Goal: Submit feedback/report problem

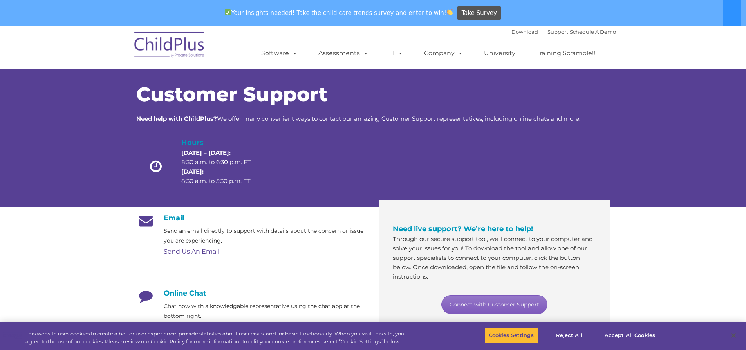
click at [466, 302] on link "Connect with Customer Support" at bounding box center [495, 304] width 106 height 19
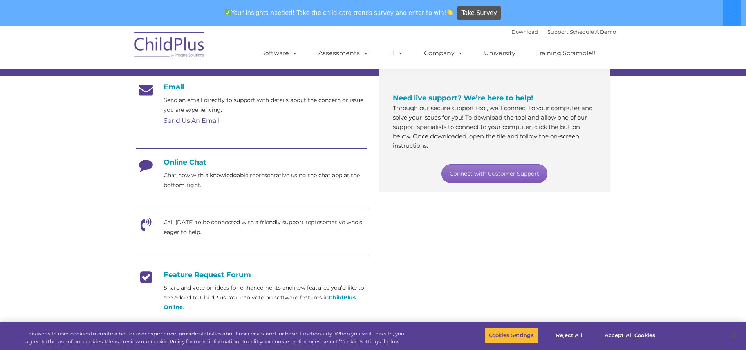
scroll to position [137, 0]
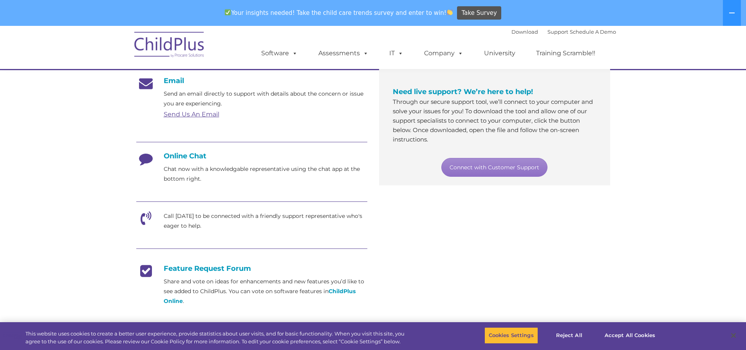
click at [163, 154] on h4 "Online Chat" at bounding box center [251, 156] width 231 height 9
click at [146, 156] on icon at bounding box center [146, 162] width 20 height 20
click at [181, 156] on h4 "Online Chat" at bounding box center [251, 156] width 231 height 9
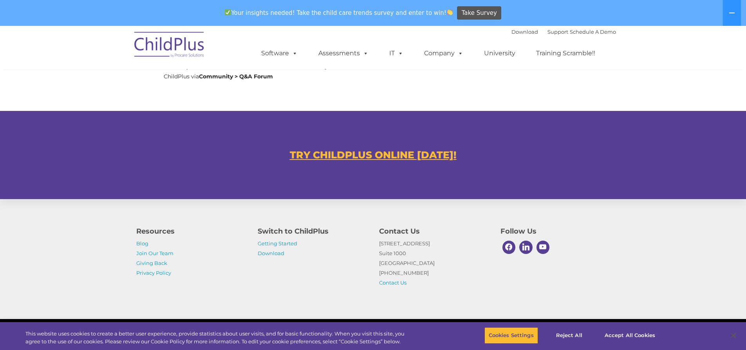
scroll to position [447, 0]
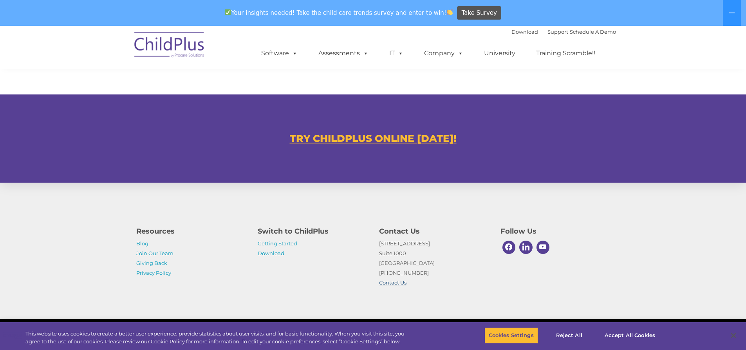
click at [389, 282] on link "Contact Us" at bounding box center [392, 282] width 27 height 6
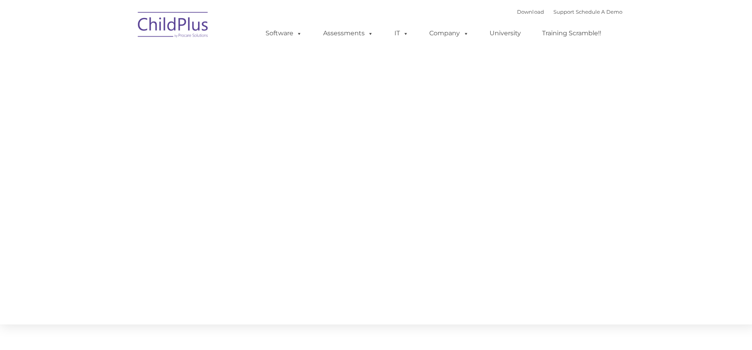
type input ""
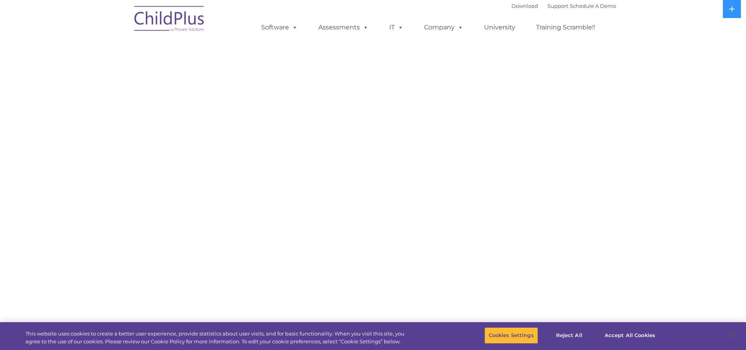
select select "MEDIUM"
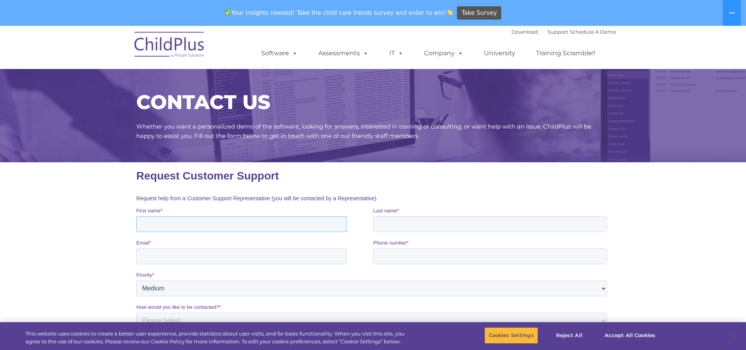
click at [240, 226] on input "First name *" at bounding box center [241, 224] width 210 height 16
type input "[PERSON_NAME]"
click at [404, 219] on input "Last name *" at bounding box center [490, 224] width 234 height 16
type input "[PERSON_NAME]"
click at [270, 257] on input "Email *" at bounding box center [241, 256] width 210 height 16
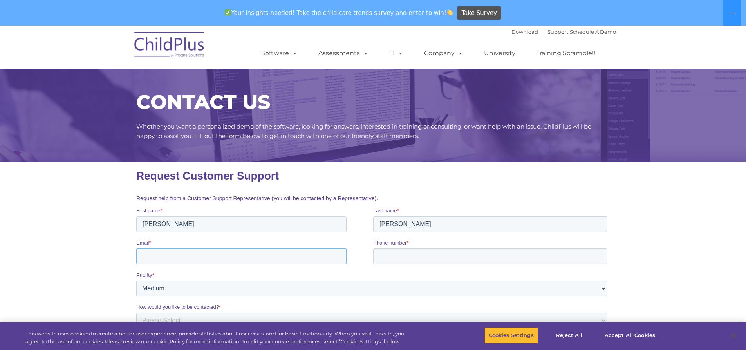
type input "[PERSON_NAME][EMAIL_ADDRESS][PERSON_NAME][DOMAIN_NAME]"
click at [478, 254] on input "Phone number *" at bounding box center [490, 256] width 234 height 16
type input "[PHONE_NUMBER]"
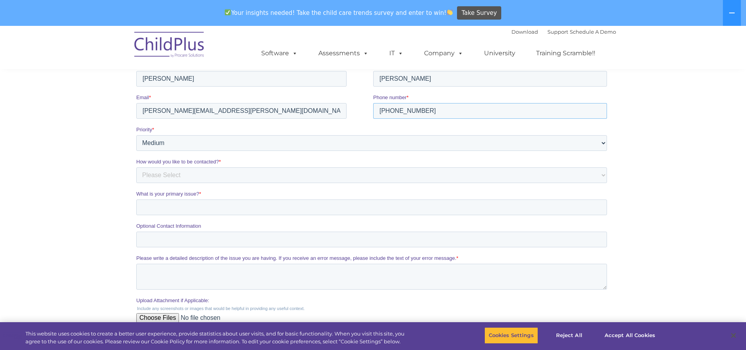
scroll to position [157, 0]
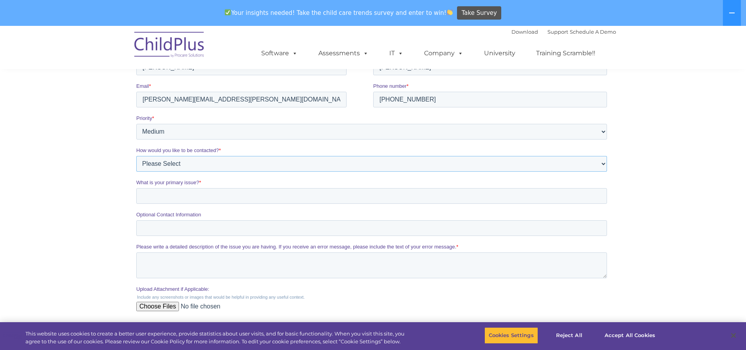
click at [185, 165] on select "Please Select Phone Email" at bounding box center [371, 164] width 471 height 16
select select "Email"
click at [136, 156] on select "Please Select Phone Email" at bounding box center [371, 164] width 471 height 16
click at [223, 196] on input "What is your primary issue? *" at bounding box center [371, 196] width 471 height 16
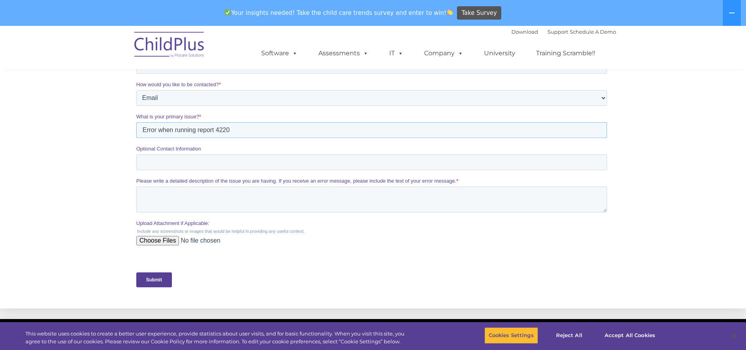
scroll to position [235, 0]
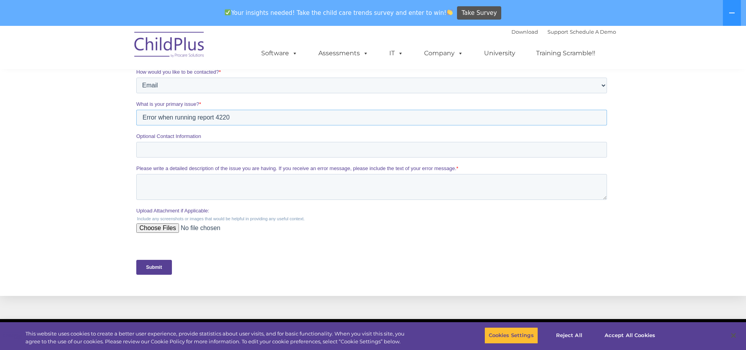
type input "Error when running report 4220"
click at [158, 228] on input "Upload Attachment if Applicable:" at bounding box center [371, 231] width 471 height 16
click at [156, 233] on input "Upload Attachment if Applicable:" at bounding box center [371, 231] width 471 height 16
type input "C:\fakepath\Snip.png"
click at [145, 181] on textarea "Please write a detailed description of the issue you are having. If you receive…" at bounding box center [371, 187] width 471 height 26
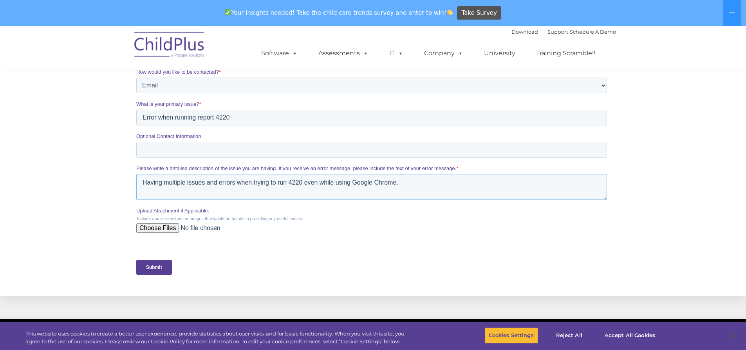
type textarea "Having multiple issues and errors when trying to run 4220 even while using Goog…"
click at [161, 267] on input "Submit" at bounding box center [154, 267] width 36 height 15
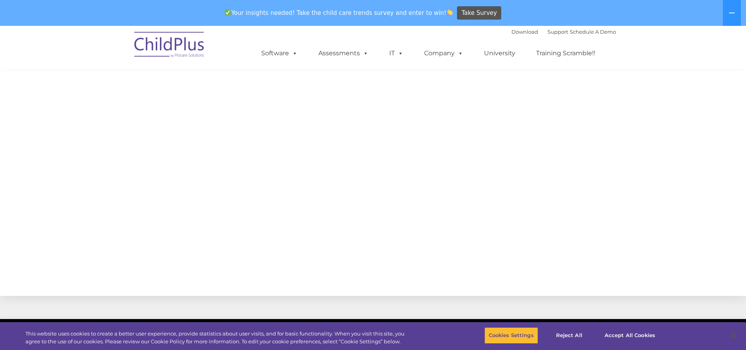
scroll to position [166, 0]
